Goal: Task Accomplishment & Management: Use online tool/utility

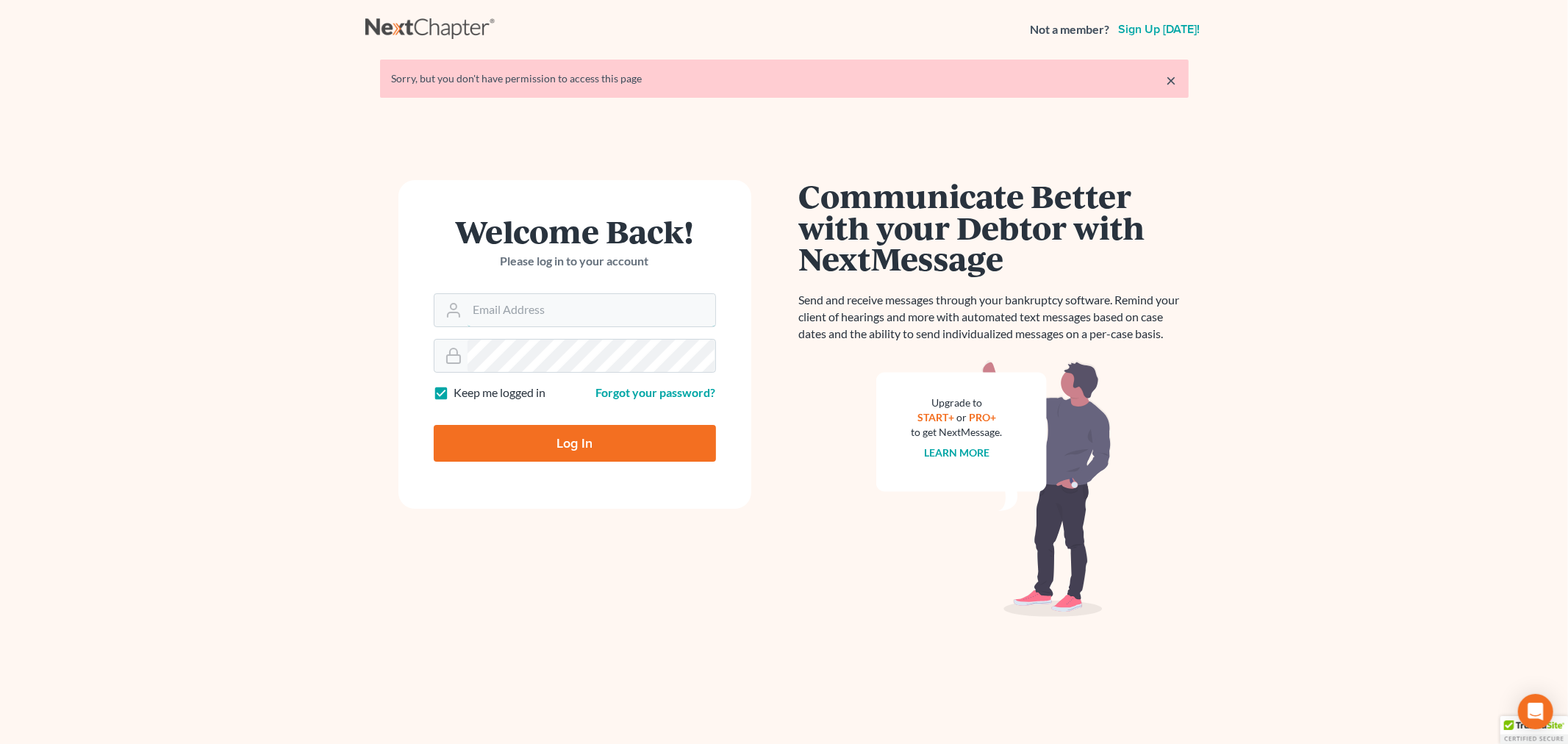
type input "[PERSON_NAME][EMAIL_ADDRESS][DOMAIN_NAME]"
click at [569, 445] on input "Log In" at bounding box center [575, 443] width 283 height 37
type input "Thinking..."
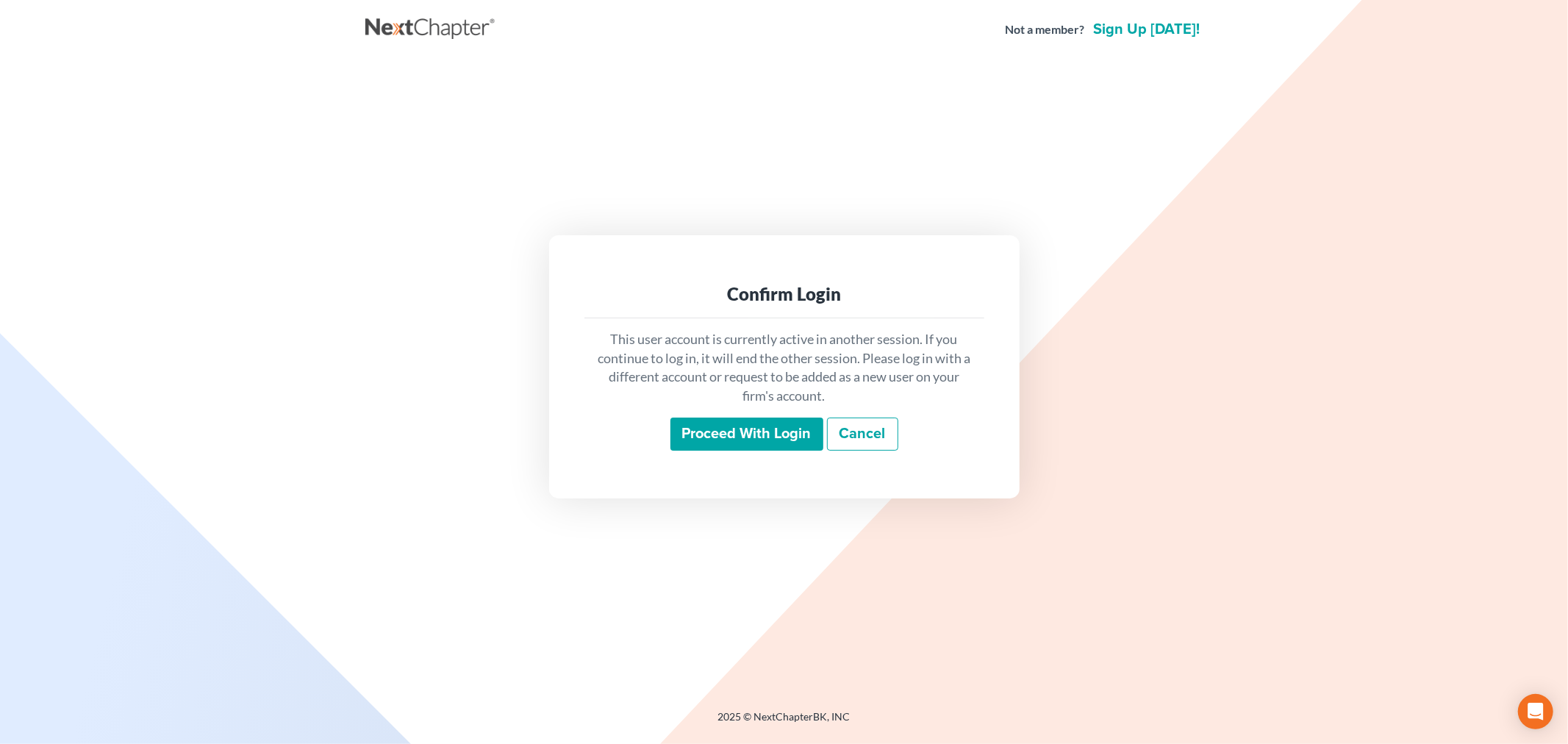
click at [806, 430] on input "Proceed with login" at bounding box center [747, 434] width 153 height 34
